Goal: Find contact information: Find contact information

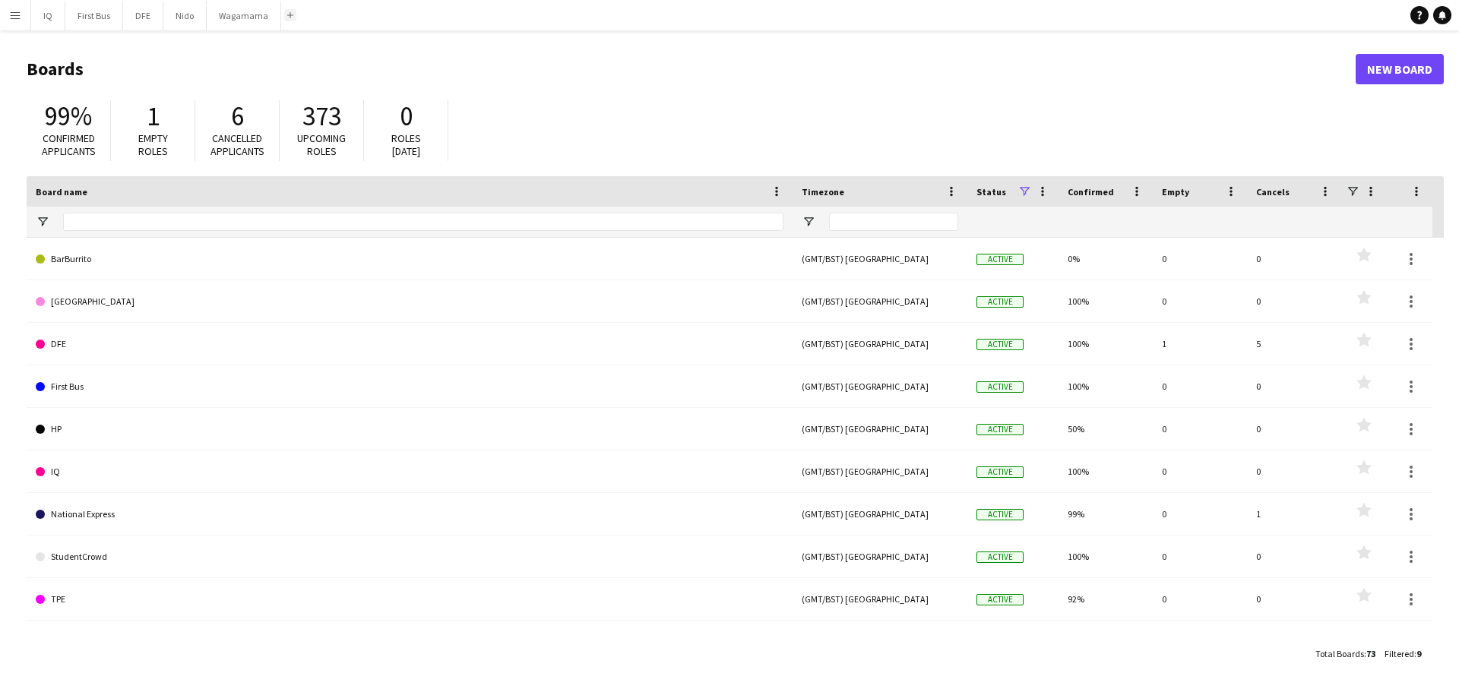
click at [284, 17] on button "Add" at bounding box center [290, 15] width 12 height 12
click at [275, 17] on button "Wagamama Close" at bounding box center [244, 16] width 74 height 30
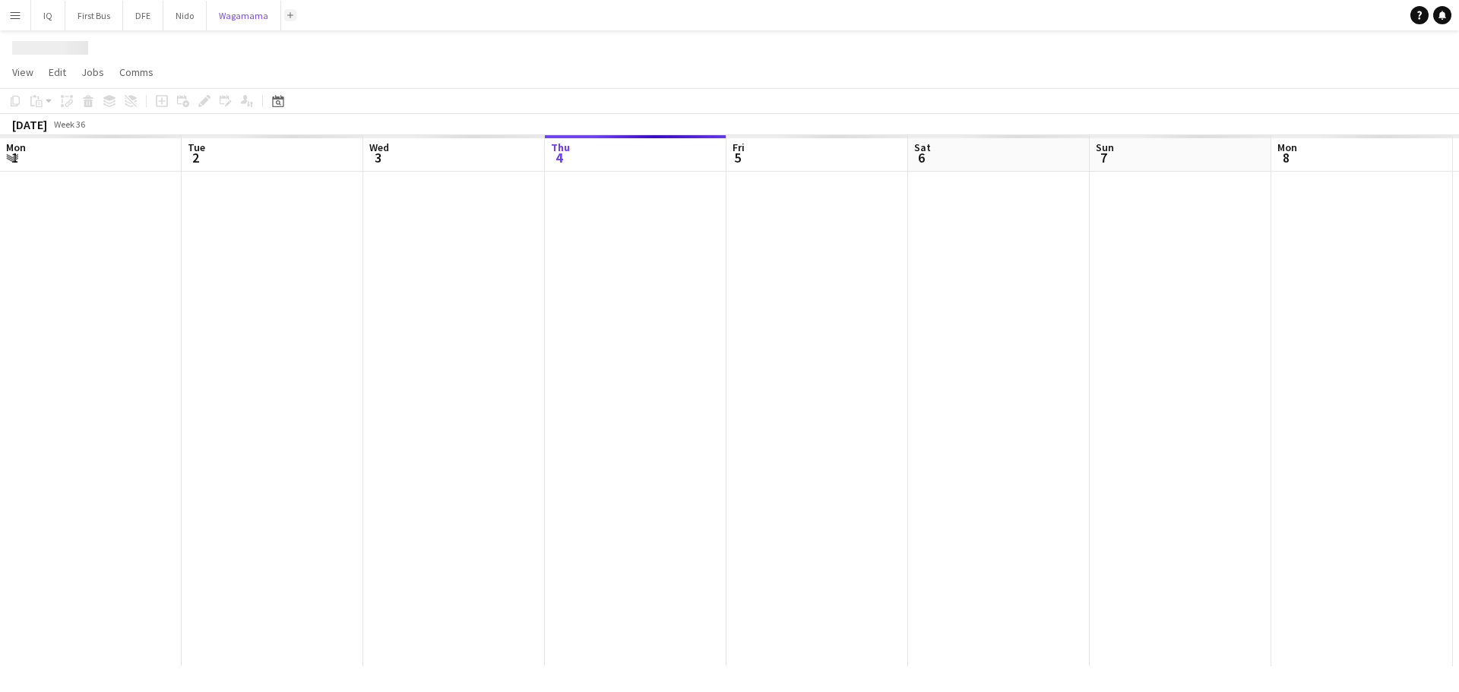
scroll to position [0, 363]
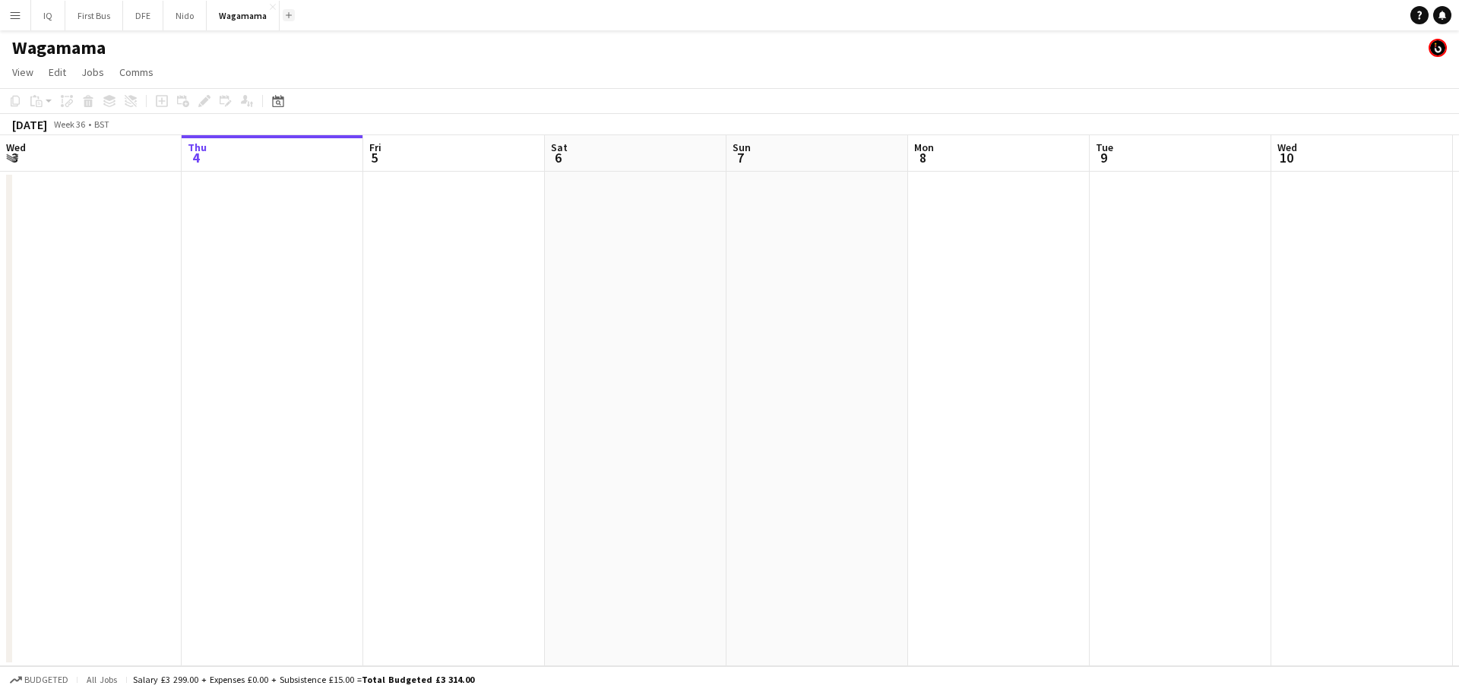
click at [289, 20] on button "Add" at bounding box center [289, 15] width 12 height 12
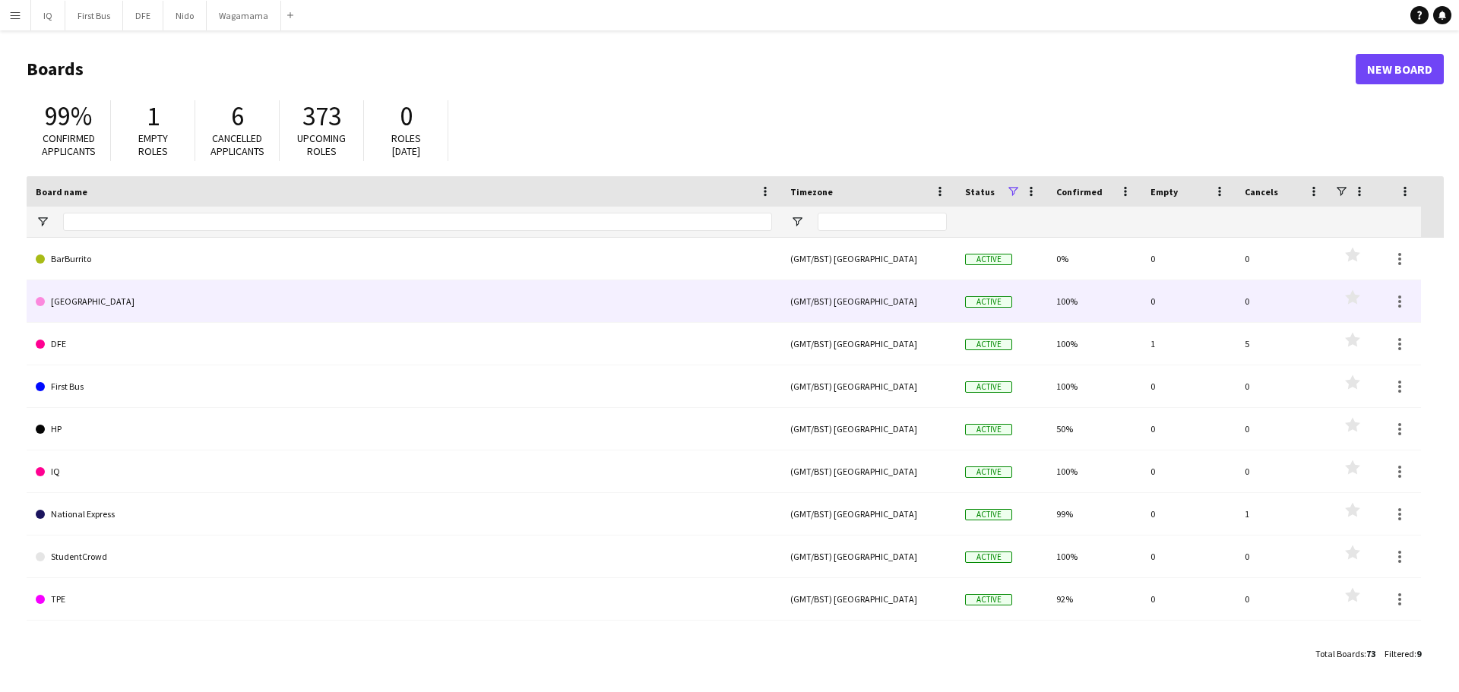
click at [128, 307] on link "[GEOGRAPHIC_DATA]" at bounding box center [404, 301] width 737 height 43
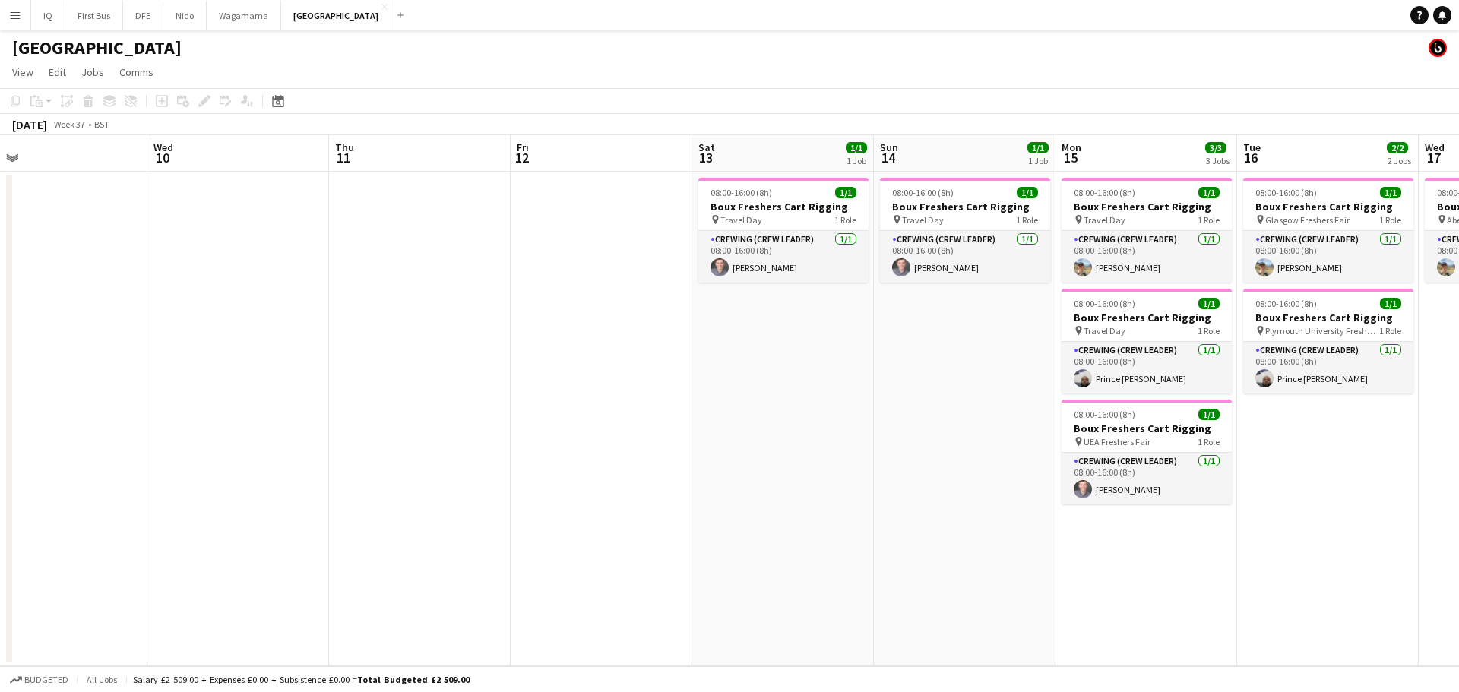
scroll to position [0, 506]
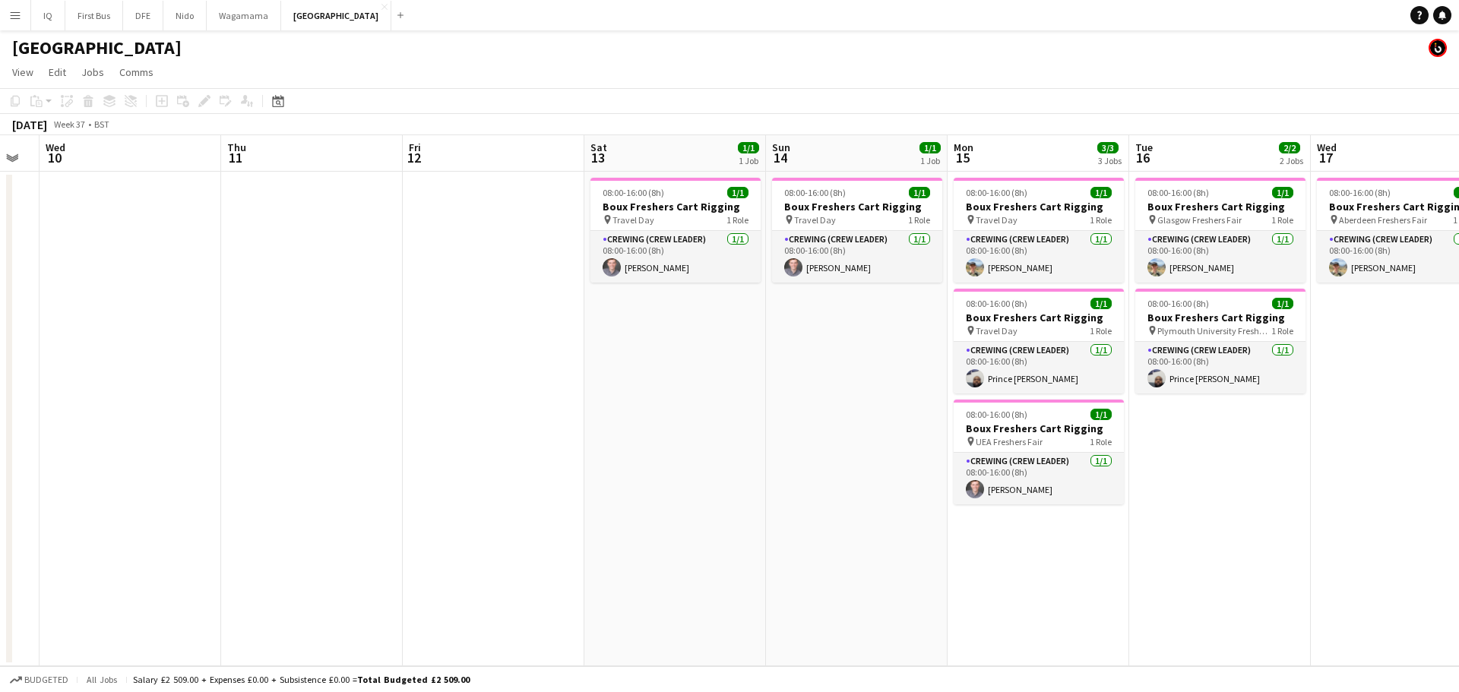
drag, startPoint x: 1287, startPoint y: 165, endPoint x: 55, endPoint y: 157, distance: 1232.2
click at [55, 157] on app-calendar-viewport "Sun 7 Mon 8 Tue 9 Wed 10 Thu 11 Fri 12 Sat 13 1/1 1 Job Sun 14 1/1 1 Job Mon 15…" at bounding box center [729, 400] width 1459 height 531
click at [660, 264] on app-card-role "Crewing (Crew Leader) [DATE] 08:00-16:00 (8h) [PERSON_NAME]" at bounding box center [676, 257] width 170 height 52
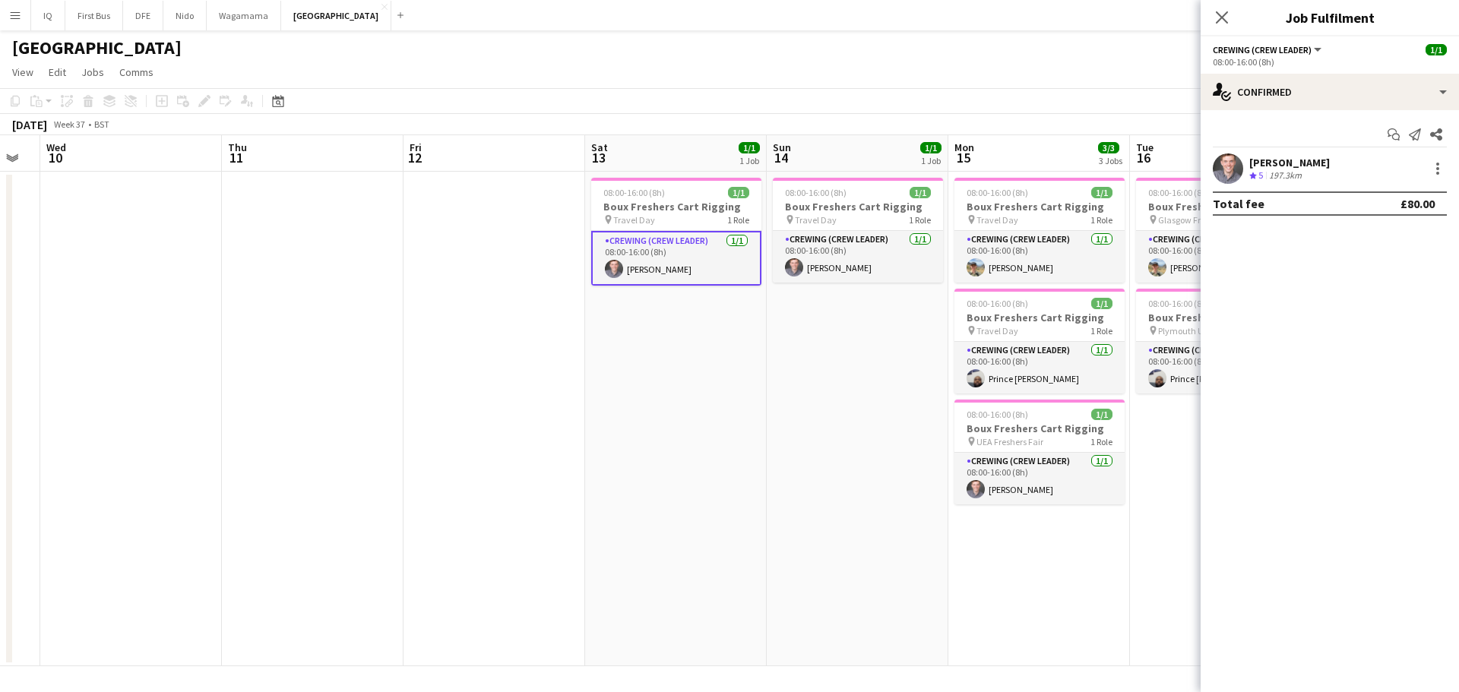
click at [1295, 167] on div "[PERSON_NAME]" at bounding box center [1290, 163] width 81 height 14
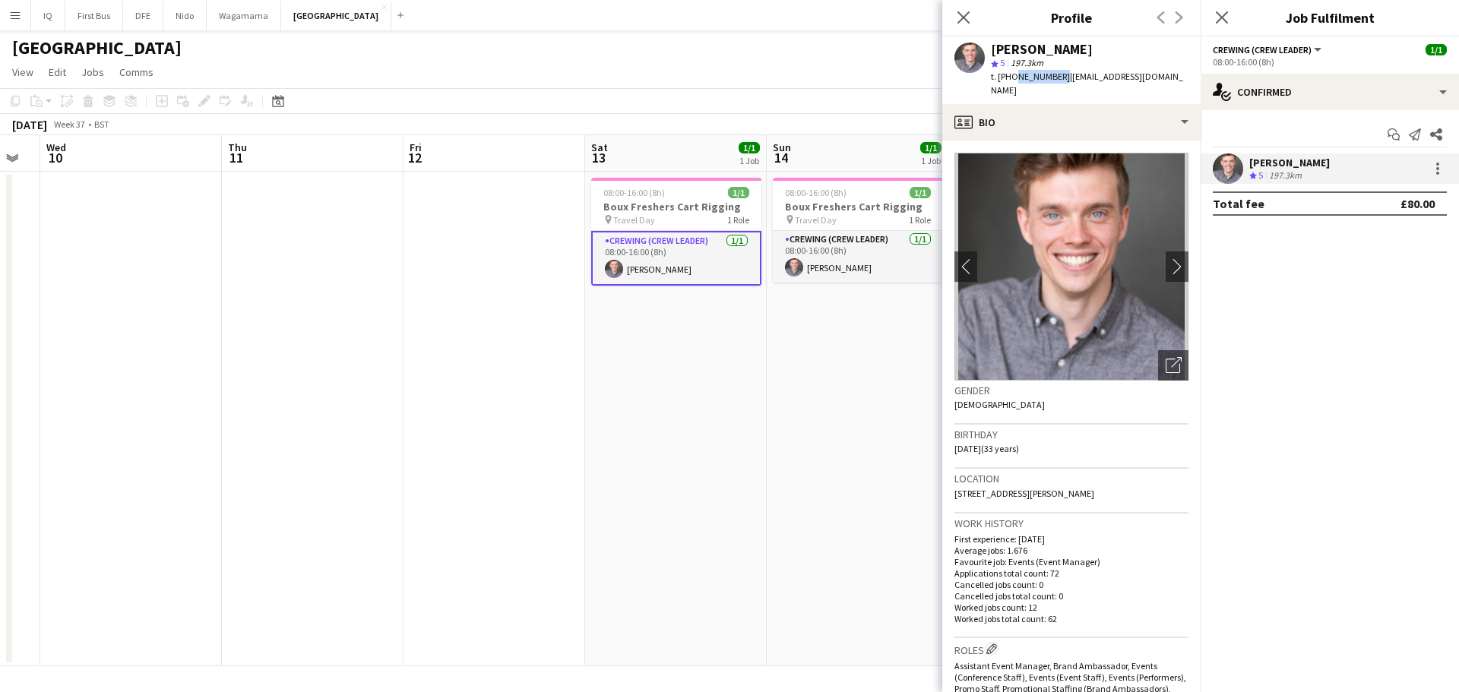
drag, startPoint x: 1057, startPoint y: 78, endPoint x: 1013, endPoint y: 82, distance: 44.3
click at [1013, 82] on span "t. [PHONE_NUMBER]" at bounding box center [1030, 76] width 79 height 11
copy span "7543125282"
click at [854, 340] on app-date-cell "08:00-16:00 (8h) 1/1 Boux Freshers Cart Rigging pin Travel Day 1 Role Crewing (…" at bounding box center [858, 419] width 182 height 495
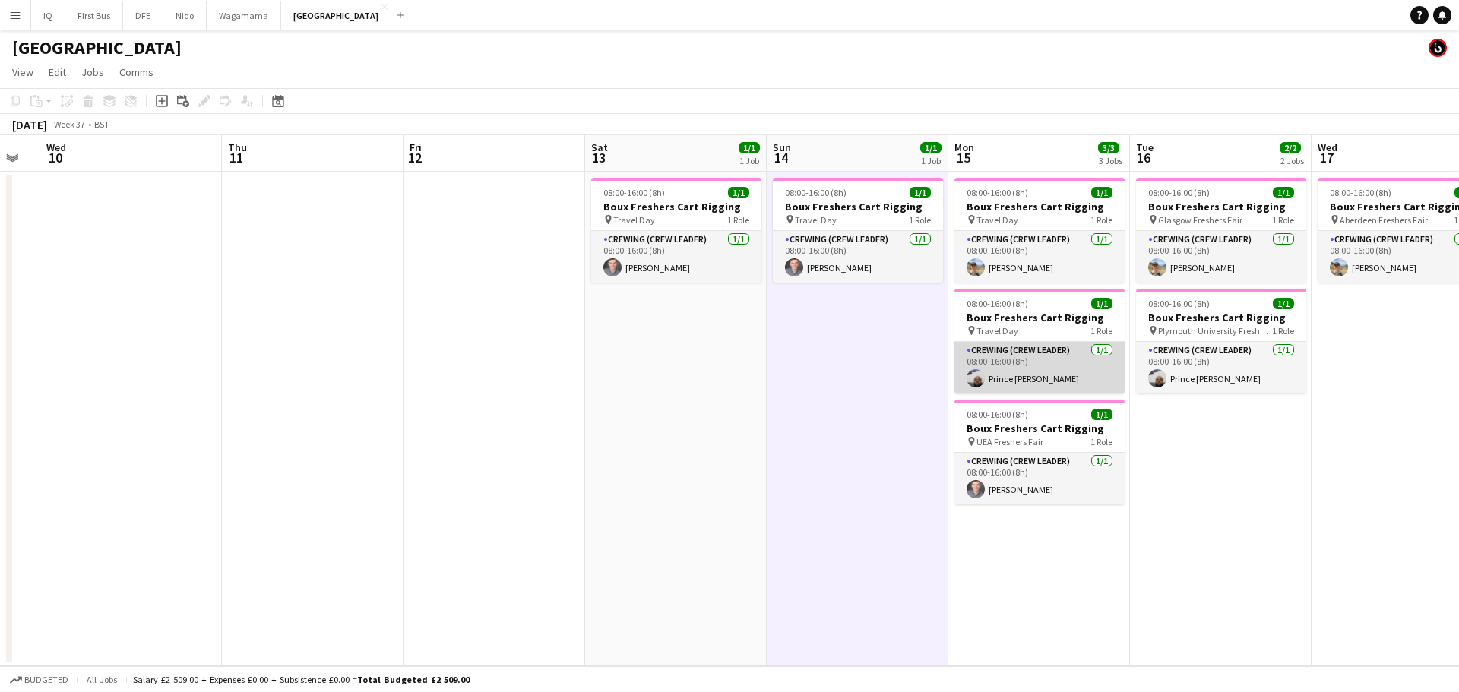
click at [1003, 376] on app-card-role "Crewing (Crew Leader) [DATE] 08:00-16:00 (8h) Prince [PERSON_NAME]" at bounding box center [1040, 368] width 170 height 52
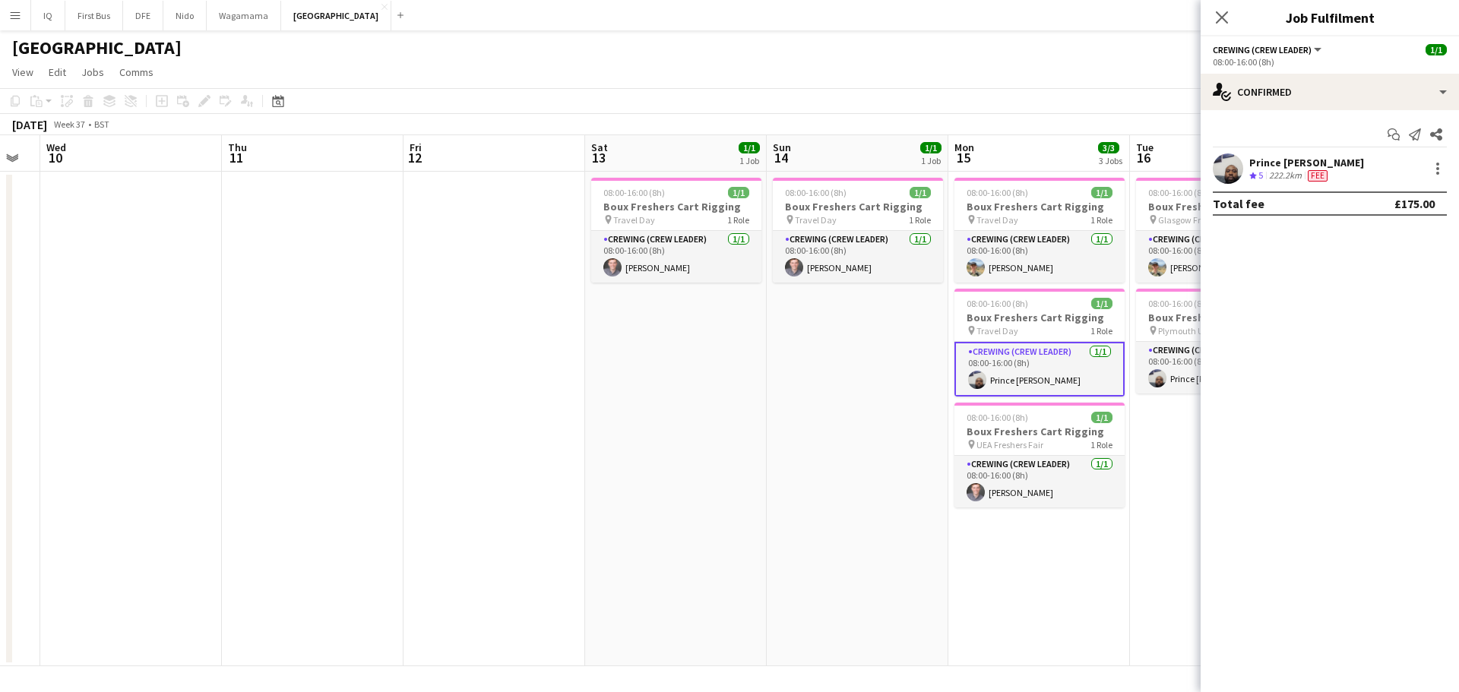
click at [1282, 161] on div "Prince [PERSON_NAME]" at bounding box center [1307, 163] width 115 height 14
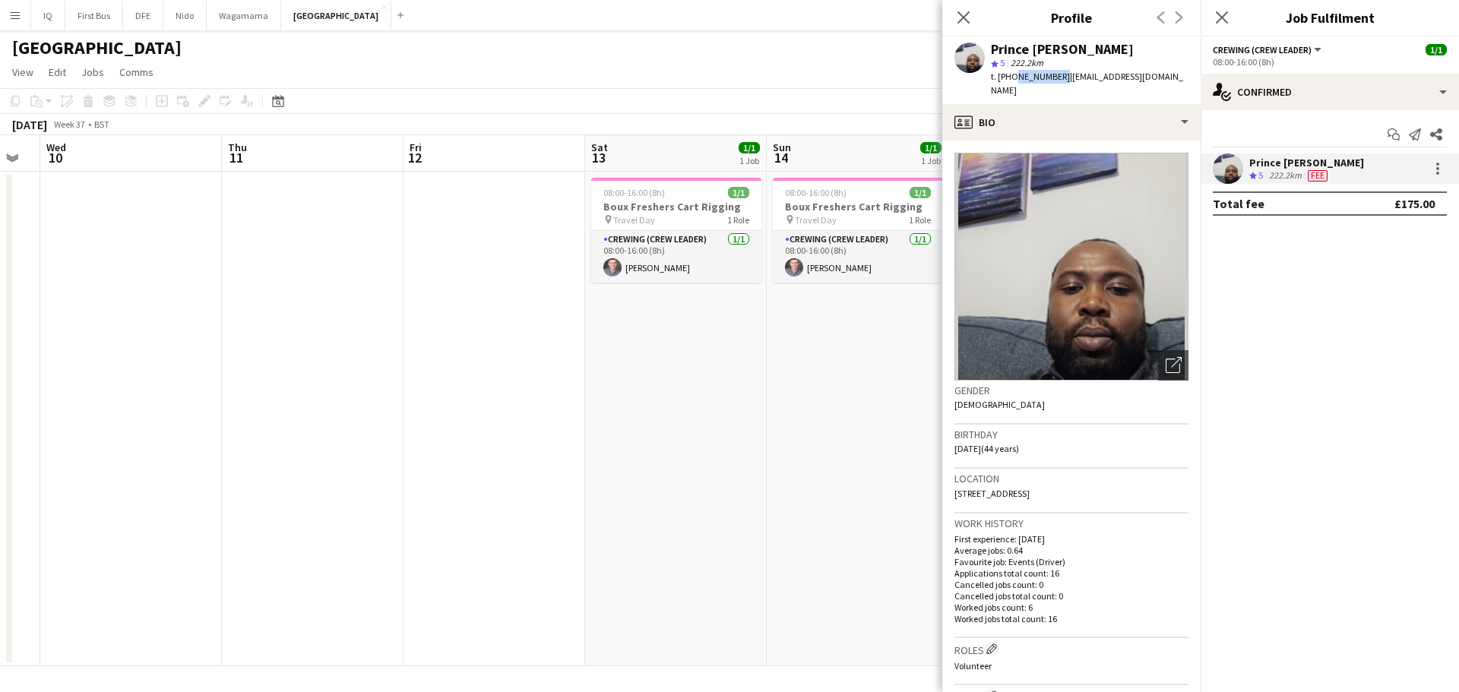
drag, startPoint x: 1057, startPoint y: 76, endPoint x: 1014, endPoint y: 87, distance: 43.9
click at [1014, 87] on div "Prince [PERSON_NAME] star 5 222.2km t. [PHONE_NUMBER] | [EMAIL_ADDRESS][DOMAIN_…" at bounding box center [1072, 70] width 258 height 68
copy span "7912791113"
click at [1222, 14] on icon "Close pop-in" at bounding box center [1222, 17] width 14 height 14
